Goal: Task Accomplishment & Management: Manage account settings

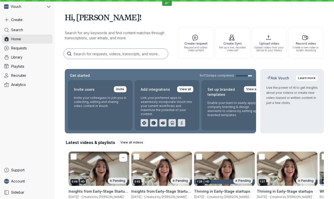
click at [98, 167] on div "0:46 HD Pending" at bounding box center [99, 168] width 61 height 34
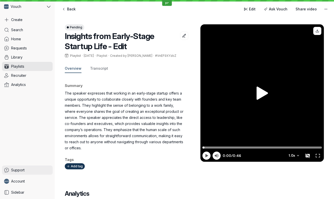
click at [15, 171] on span "Support" at bounding box center [17, 169] width 13 height 5
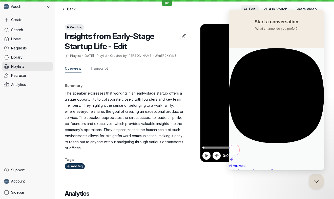
click at [253, 8] on span "Edit" at bounding box center [252, 9] width 7 height 5
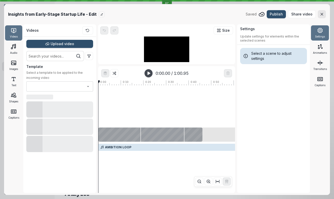
type input "No template"
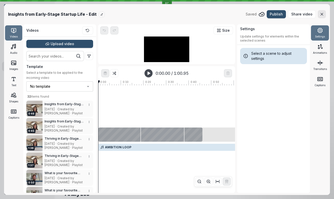
click at [323, 37] on span "Settings" at bounding box center [320, 36] width 10 height 4
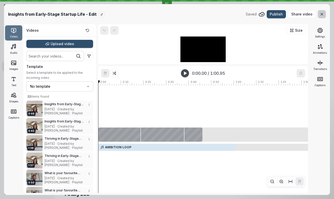
click at [320, 12] on icon "button" at bounding box center [322, 14] width 4 height 4
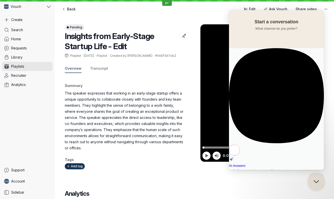
click at [315, 181] on button "Close Beacon popover" at bounding box center [315, 179] width 15 height 15
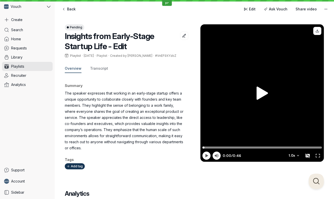
click at [220, 181] on div "Pending Insights from Early-Stage Startup Life - Edit Playlist · [DATE] · Playl…" at bounding box center [194, 135] width 259 height 243
click at [20, 54] on link "Library" at bounding box center [27, 57] width 51 height 9
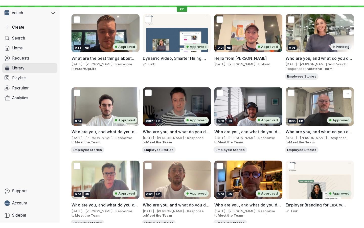
scroll to position [97, 0]
